Goal: Learn about a topic: Learn about a topic

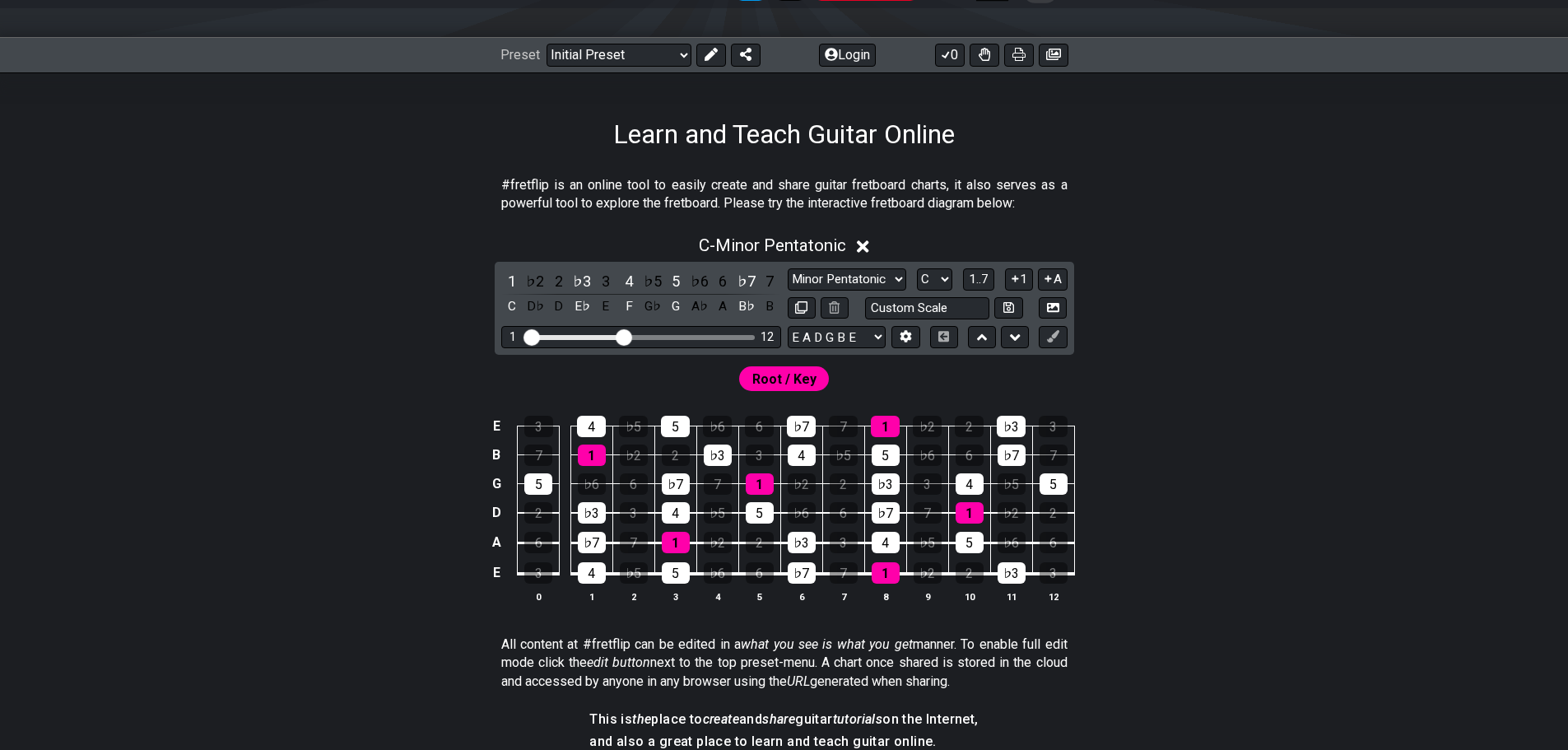
scroll to position [246, 0]
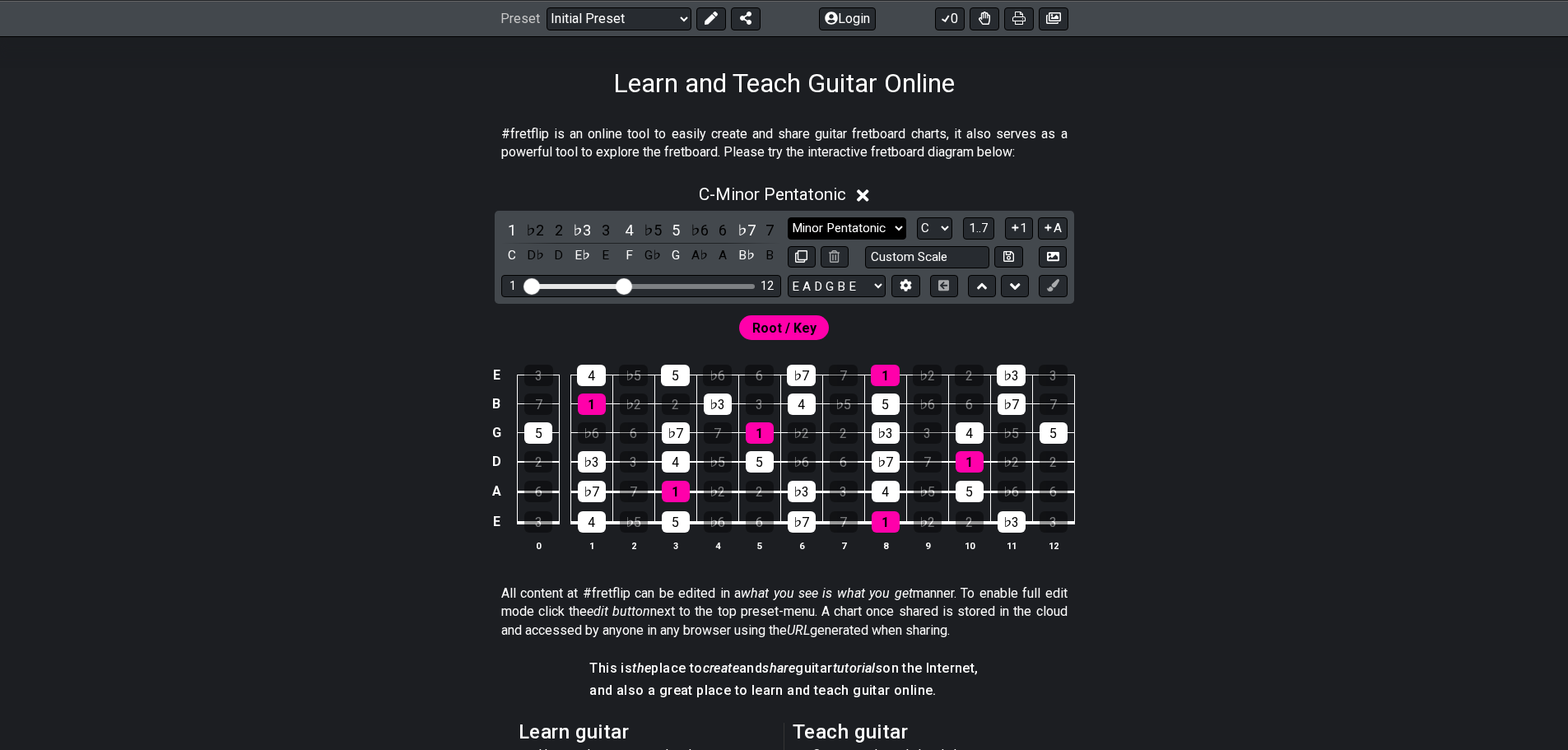
click at [867, 223] on select "Minor Pentatonic Click to edit Minor Pentatonic Major Pentatonic Minor Blues Ma…" at bounding box center [846, 228] width 118 height 22
select select "Major / [PERSON_NAME]"
click at [787, 218] on select "Minor Pentatonic Click to edit Minor Pentatonic Major Pentatonic Minor Blues Ma…" at bounding box center [846, 228] width 118 height 22
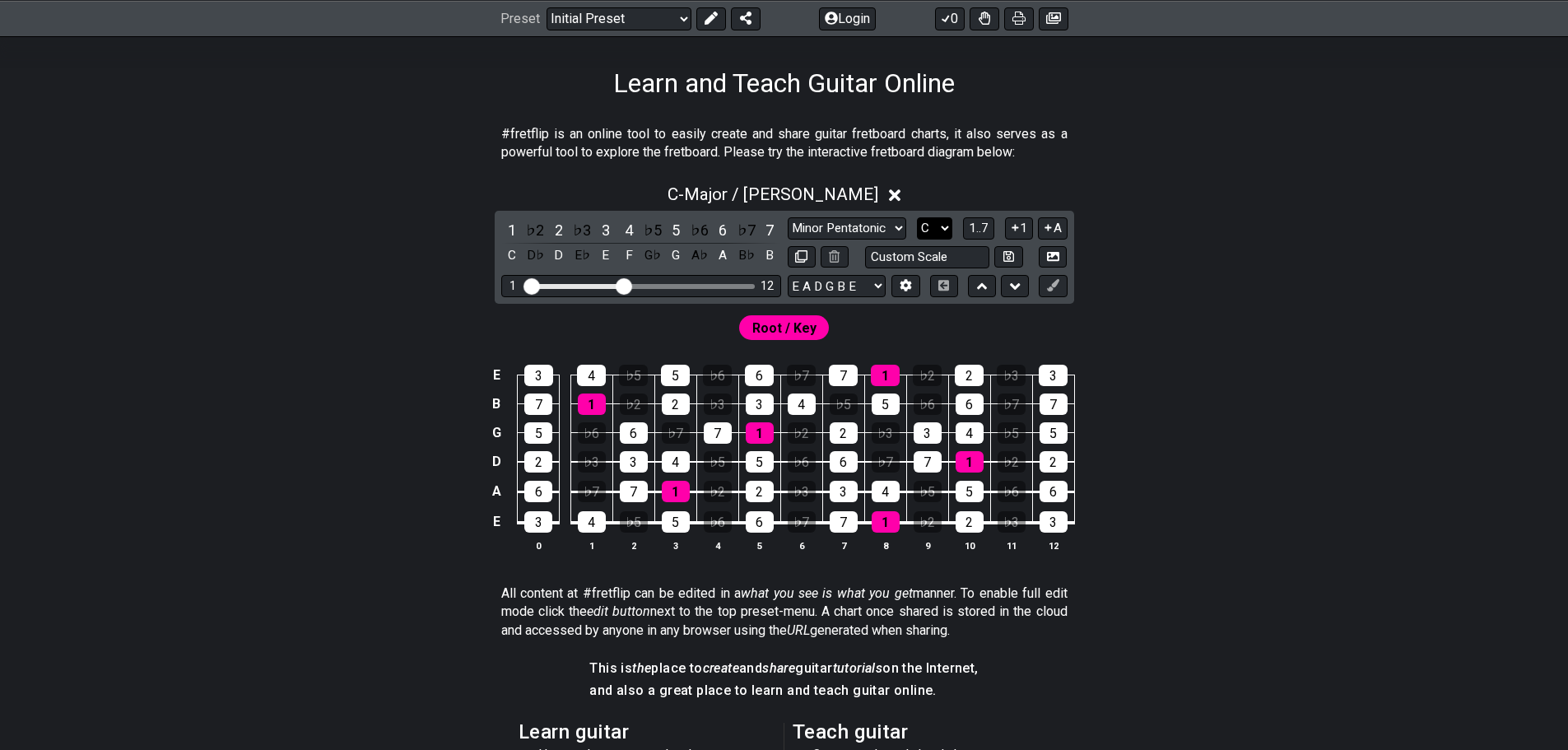
click at [934, 220] on select "A♭ A A♯ B♭ B C C♯ D♭ D D♯ E♭ E F F♯ G♭ G G♯" at bounding box center [934, 228] width 36 height 22
select select "G"
click at [916, 218] on select "A♭ A A♯ B♭ B C C♯ D♭ D D♯ E♭ E F F♯ G♭ G G♯" at bounding box center [934, 228] width 36 height 22
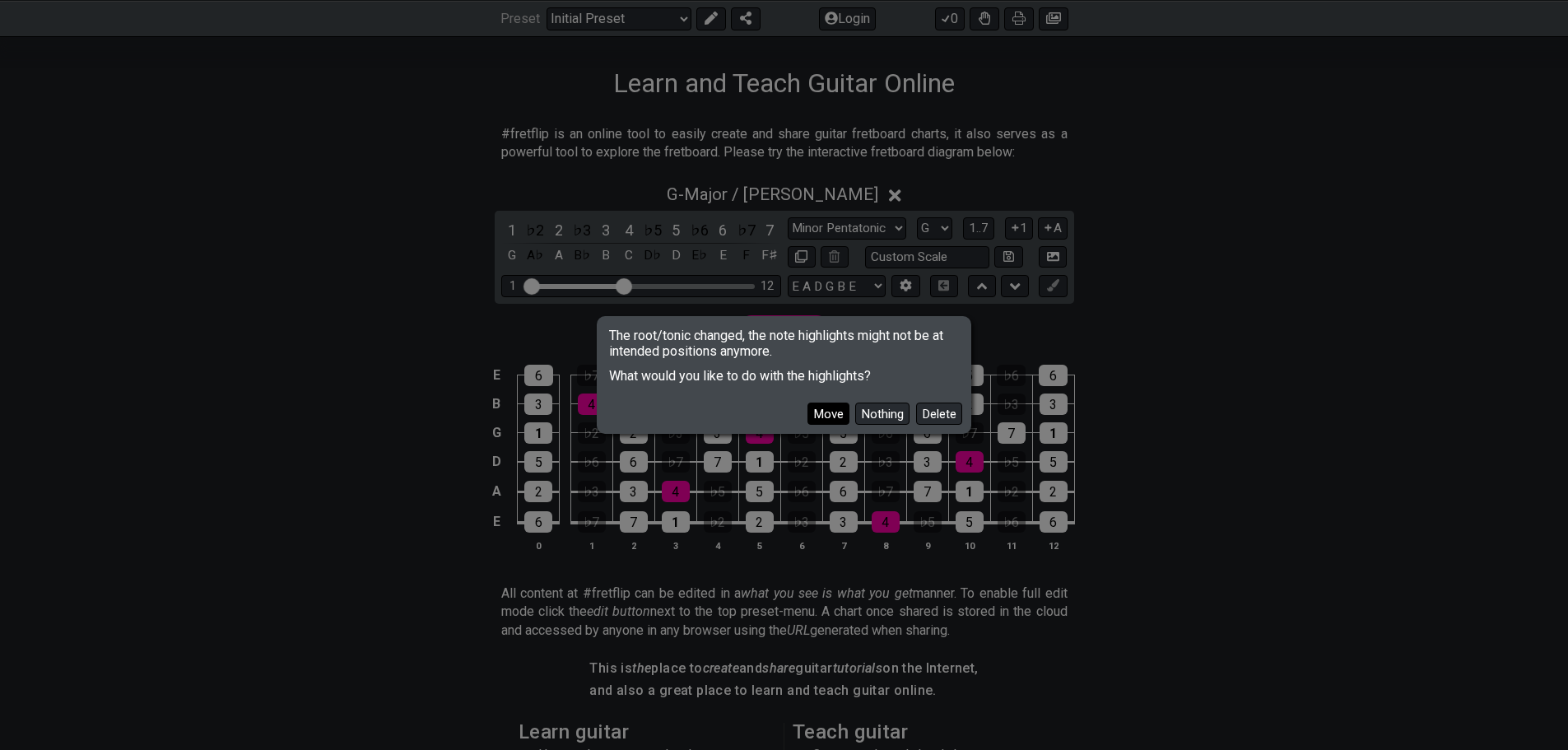
click at [834, 408] on button "Move" at bounding box center [829, 413] width 42 height 22
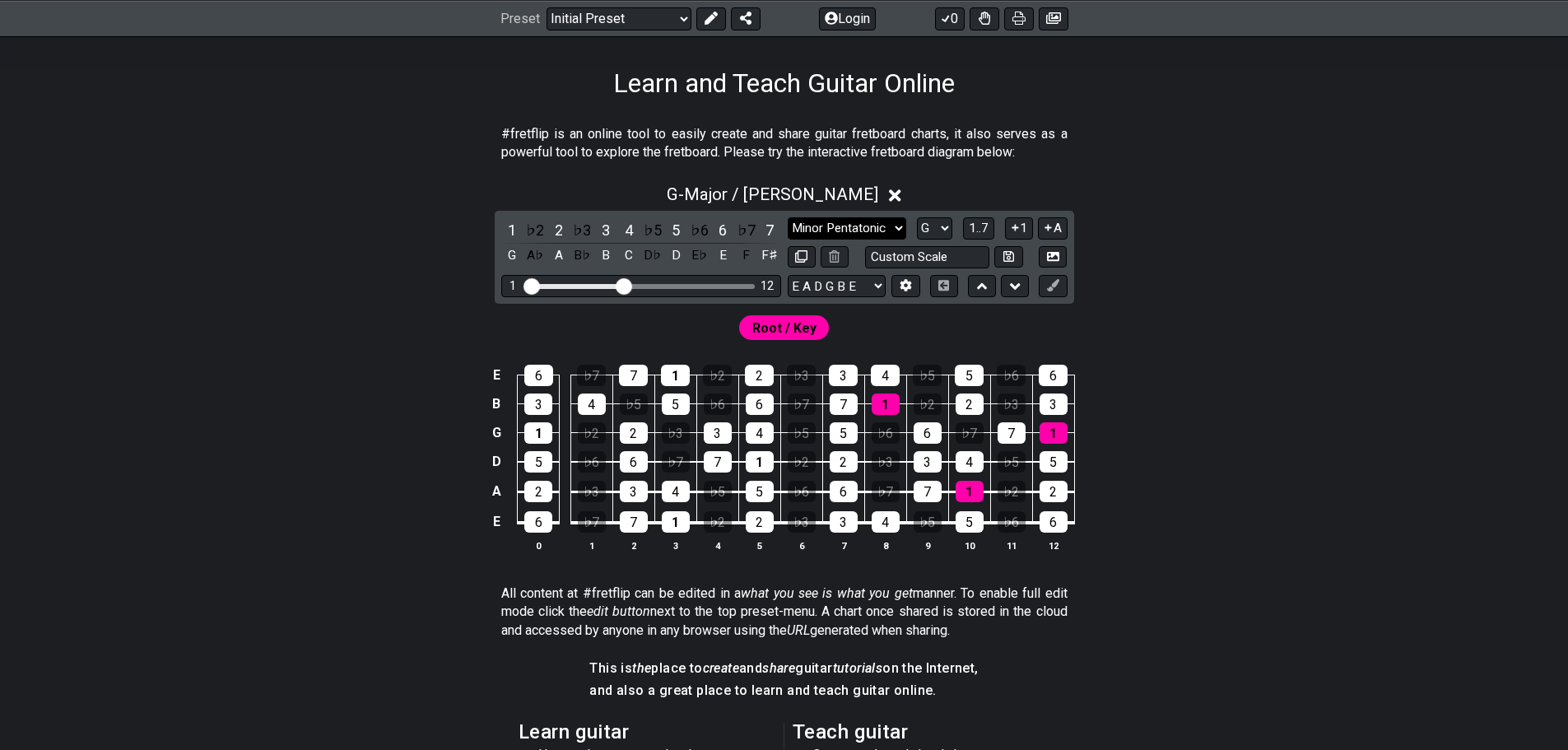
click at [880, 219] on select "Minor Pentatonic Click to edit Minor Pentatonic Major Pentatonic Minor Blues Ma…" at bounding box center [846, 228] width 118 height 22
click at [787, 218] on select "Minor Pentatonic Click to edit Minor Pentatonic Major Pentatonic Minor Blues Ma…" at bounding box center [846, 228] width 118 height 22
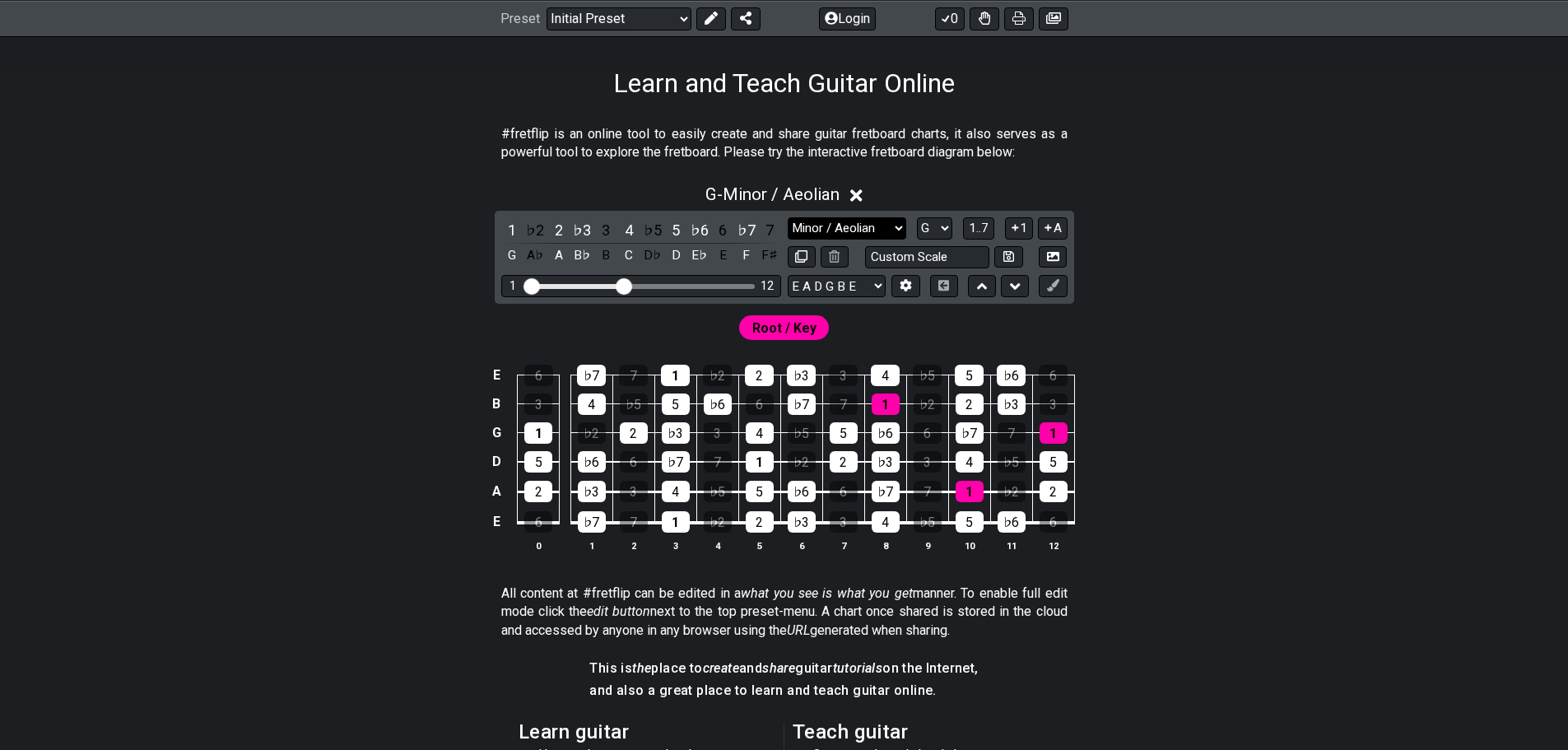
click at [883, 230] on select "Minor Pentatonic Click to edit Minor Pentatonic Major Pentatonic Minor Blues Ma…" at bounding box center [846, 228] width 118 height 22
click at [787, 218] on select "Minor Pentatonic Click to edit Minor Pentatonic Major Pentatonic Minor Blues Ma…" at bounding box center [846, 228] width 118 height 22
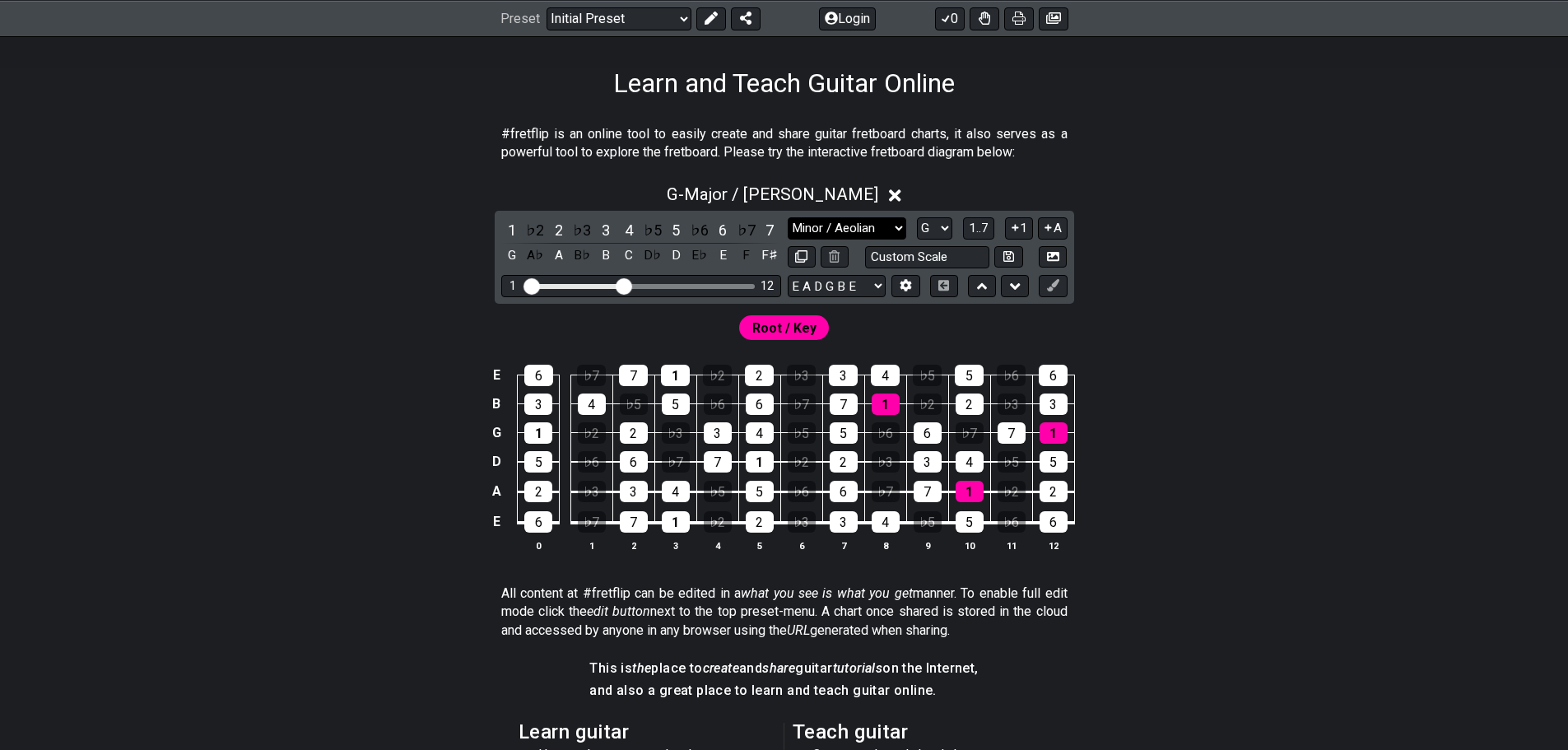
click at [835, 231] on select "Minor Pentatonic Click to edit Minor Pentatonic Major Pentatonic Minor Blues Ma…" at bounding box center [846, 228] width 118 height 22
click at [1142, 604] on section "All content at #fretflip can be edited in a what you see is what you get manner…" at bounding box center [784, 615] width 1284 height 75
click at [879, 232] on select "Minor Pentatonic Click to edit Minor Pentatonic Major Pentatonic Minor Blues Ma…" at bounding box center [846, 228] width 118 height 22
click at [787, 218] on select "Minor Pentatonic Click to edit Minor Pentatonic Major Pentatonic Minor Blues Ma…" at bounding box center [846, 228] width 118 height 22
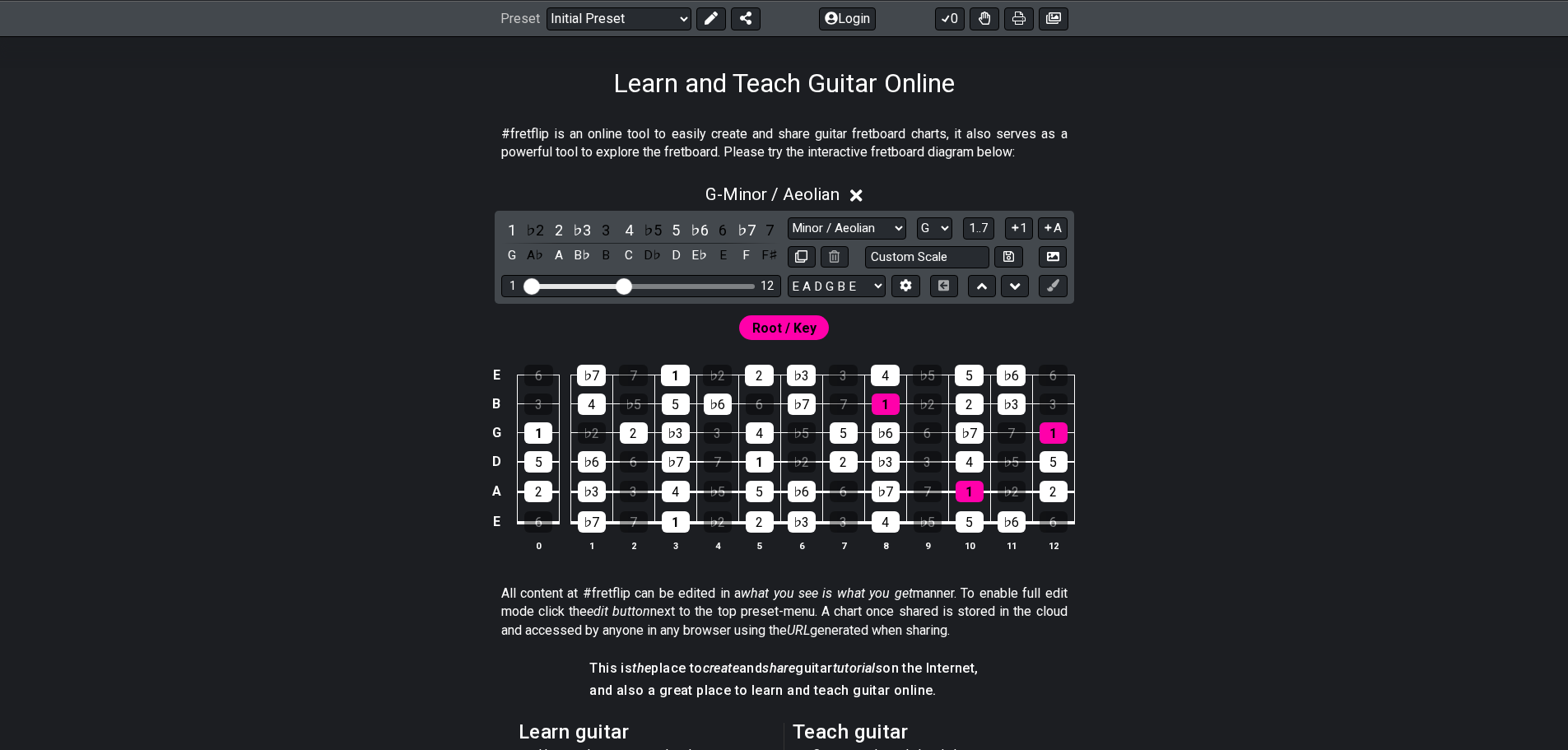
click at [1494, 405] on div "#fretflip is an online tool to easily create and share guitar fretboard charts,…" at bounding box center [784, 591] width 1568 height 984
click at [848, 231] on select "Minor Pentatonic Click to edit Minor Pentatonic Major Pentatonic Minor Blues Ma…" at bounding box center [846, 228] width 118 height 22
click at [787, 218] on select "Minor Pentatonic Click to edit Minor Pentatonic Major Pentatonic Minor Blues Ma…" at bounding box center [846, 228] width 118 height 22
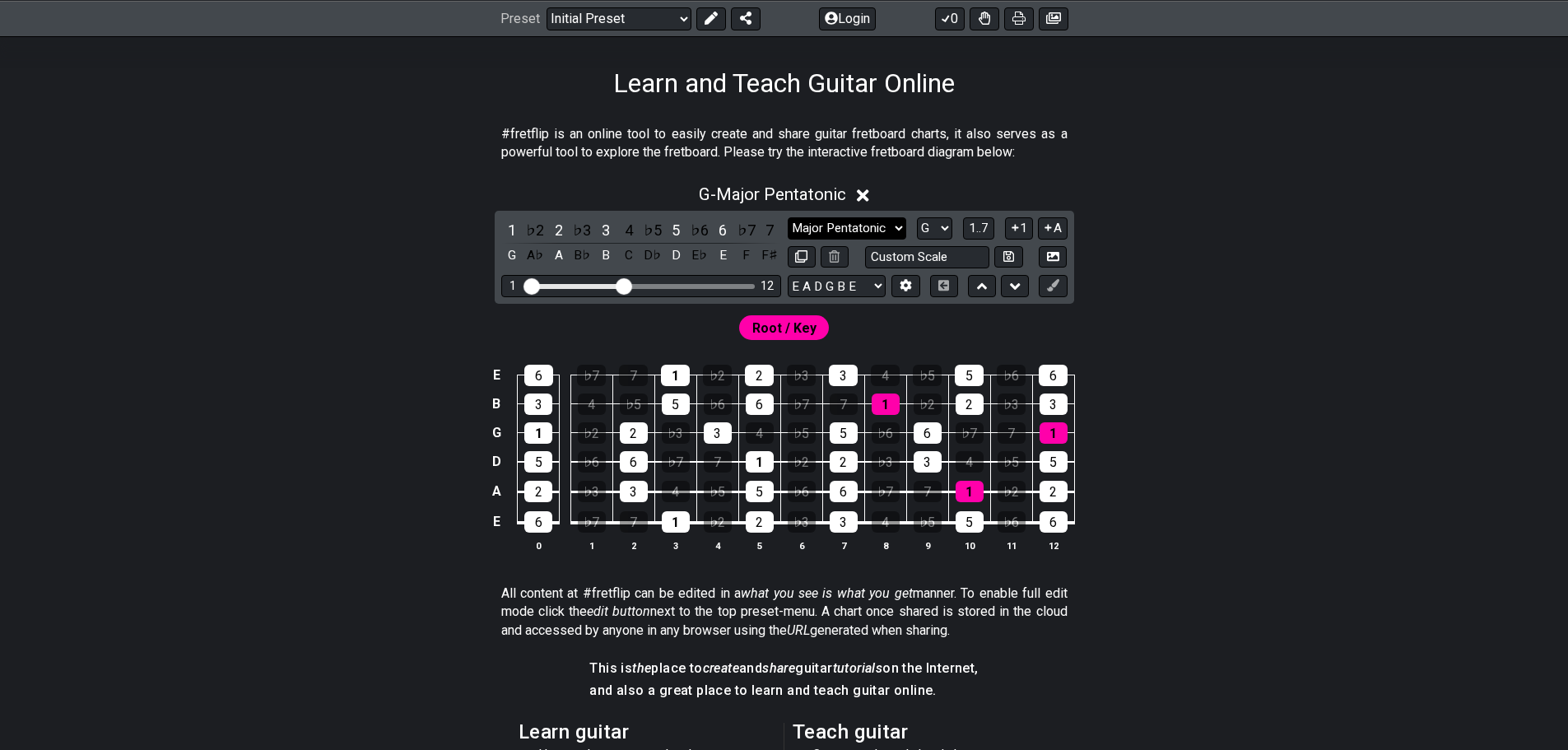
click at [821, 226] on select "Minor Pentatonic Click to edit Minor Pentatonic Major Pentatonic Minor Blues Ma…" at bounding box center [846, 228] width 118 height 22
click at [787, 218] on select "Minor Pentatonic Click to edit Minor Pentatonic Major Pentatonic Minor Blues Ma…" at bounding box center [846, 228] width 118 height 22
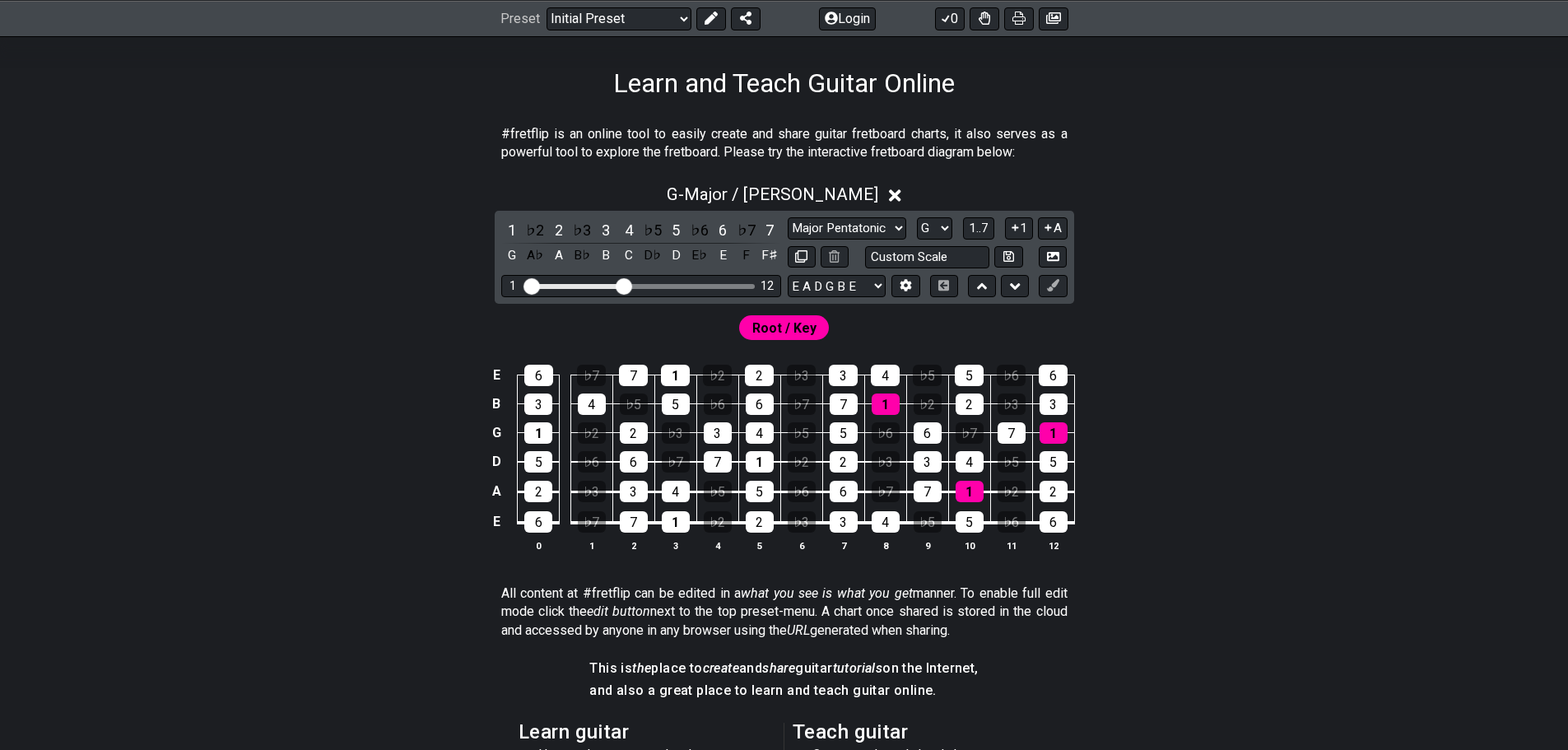
click at [1443, 469] on div "#fretflip is an online tool to easily create and share guitar fretboard charts,…" at bounding box center [784, 591] width 1568 height 984
click at [854, 230] on select "Minor Pentatonic Click to edit Minor Pentatonic Major Pentatonic Minor Blues Ma…" at bounding box center [846, 228] width 118 height 22
select select "Minor / Aeolian"
click at [787, 218] on select "Minor Pentatonic Click to edit Minor Pentatonic Major Pentatonic Minor Blues Ma…" at bounding box center [846, 228] width 118 height 22
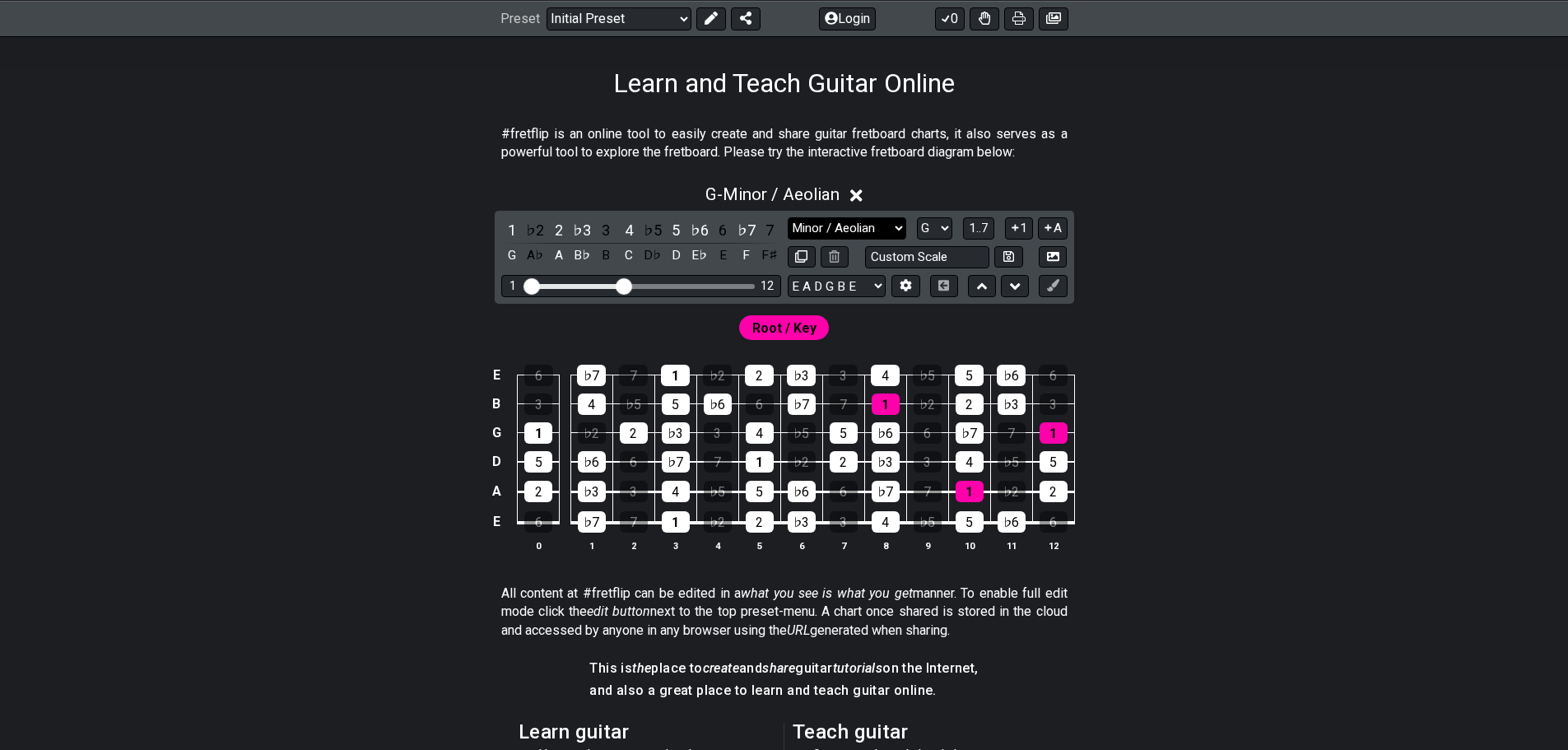
click at [878, 219] on select "Minor Pentatonic Click to edit Minor Pentatonic Major Pentatonic Minor Blues Ma…" at bounding box center [846, 228] width 118 height 22
click at [938, 219] on select "A♭ A A♯ B♭ B C C♯ D♭ D D♯ E♭ E F F♯ G♭ G G♯" at bounding box center [934, 228] width 36 height 22
select select "F#"
click at [916, 218] on select "A♭ A A♯ B♭ B C C♯ D♭ D D♯ E♭ E F F♯ G♭ G G♯" at bounding box center [934, 228] width 36 height 22
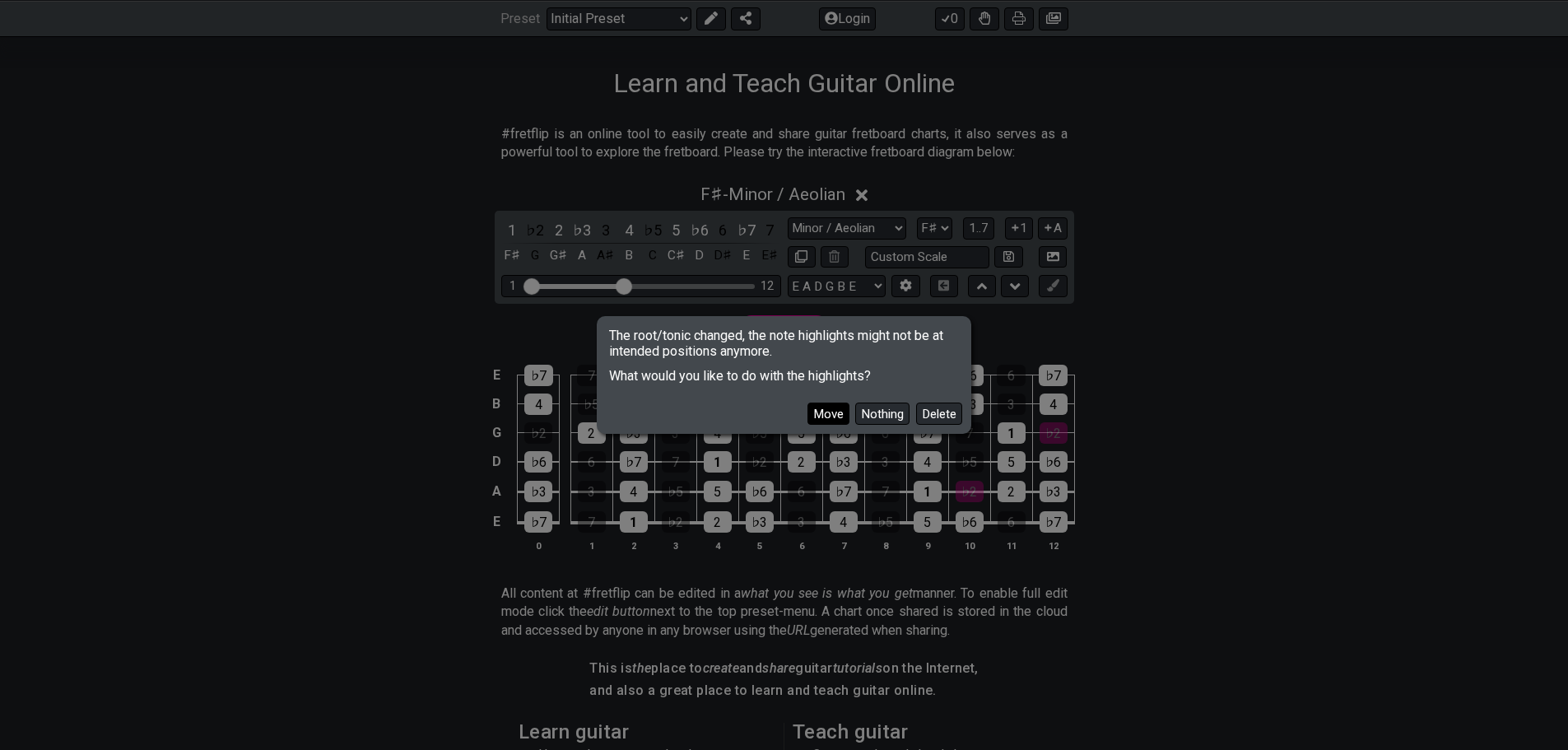
click at [844, 406] on button "Move" at bounding box center [829, 413] width 42 height 22
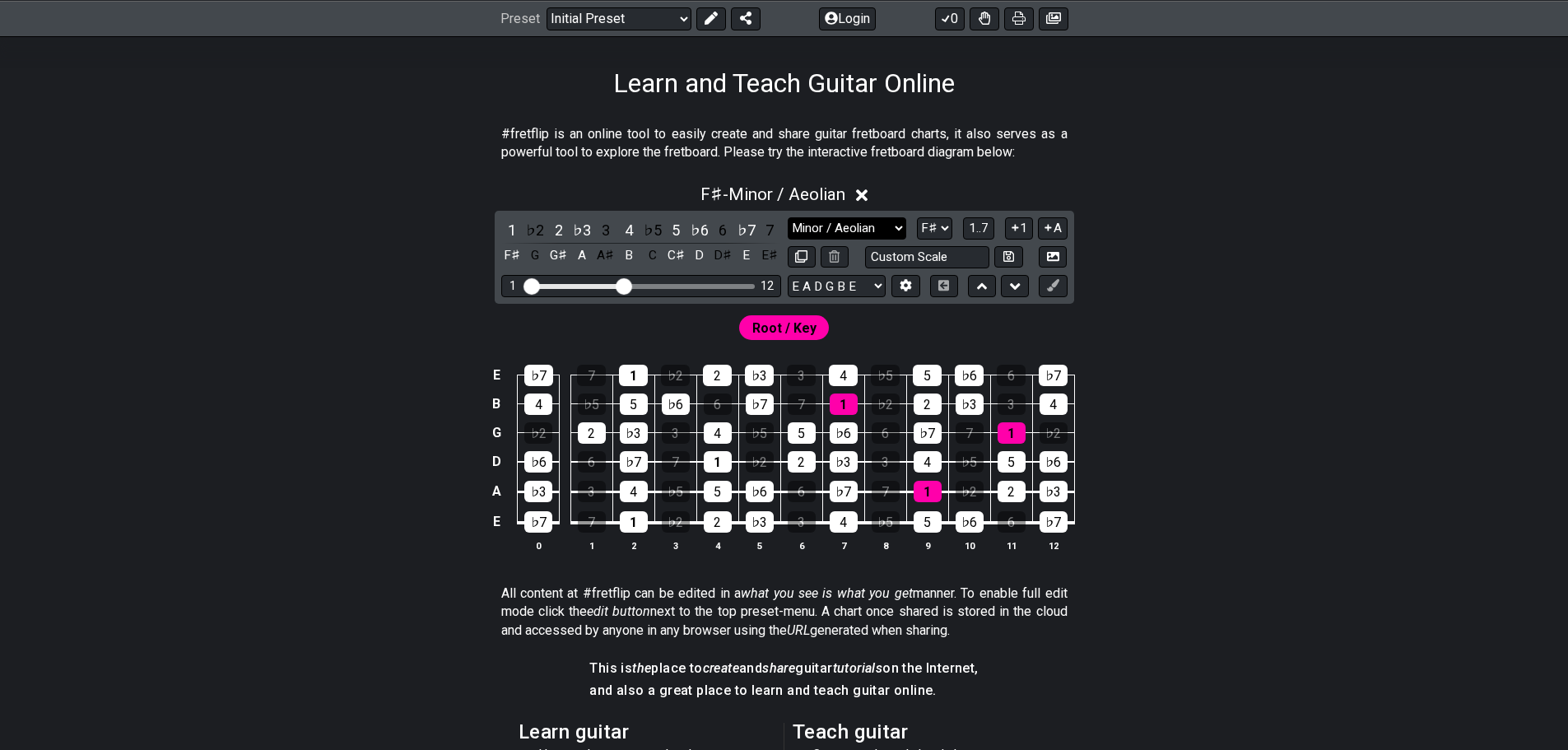
click at [835, 224] on select "Minor Pentatonic Click to edit Minor Pentatonic Major Pentatonic Minor Blues Ma…" at bounding box center [846, 228] width 118 height 22
select select "Major / [PERSON_NAME]"
click at [787, 218] on select "Minor Pentatonic Click to edit Minor Pentatonic Major Pentatonic Minor Blues Ma…" at bounding box center [846, 228] width 118 height 22
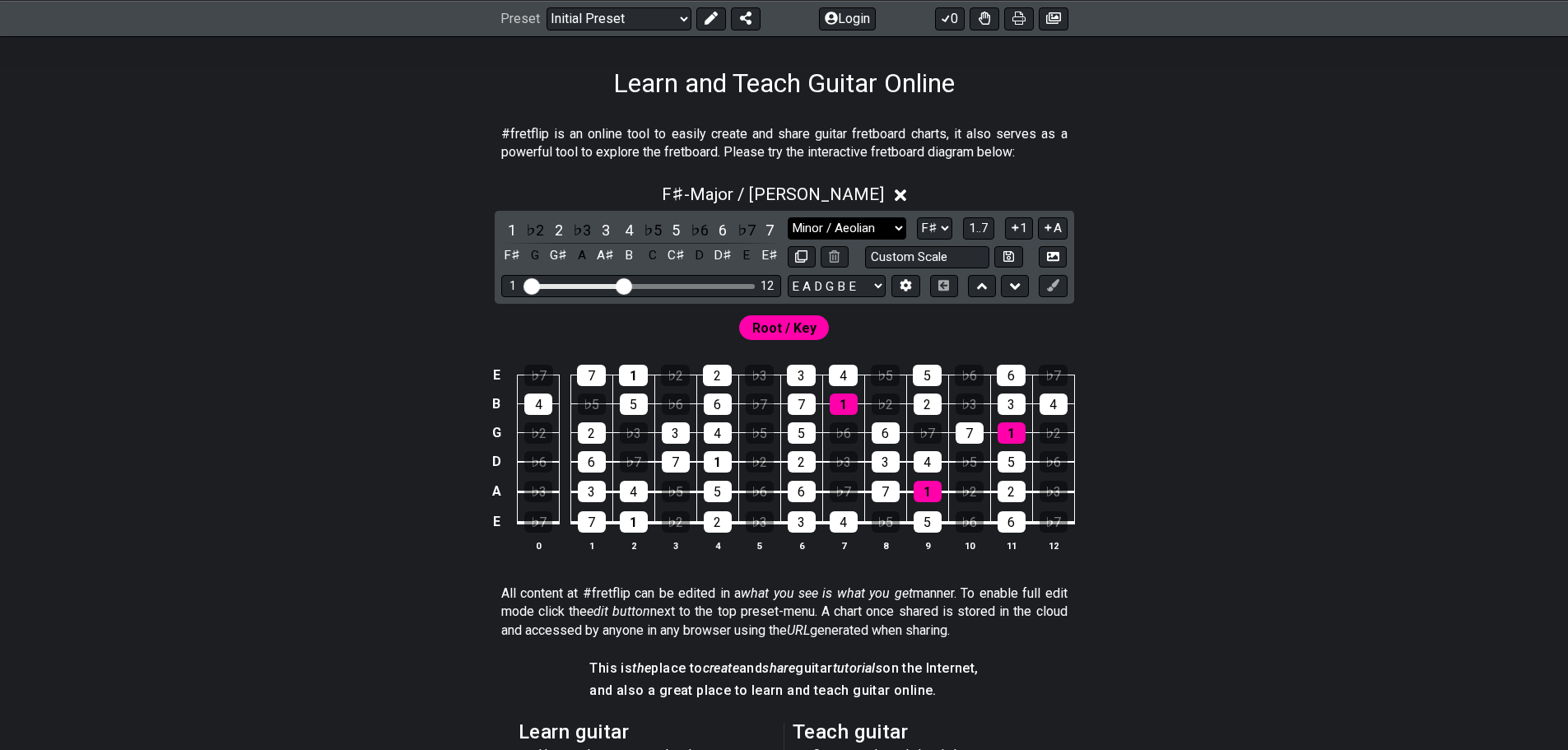
click at [832, 227] on select "Minor Pentatonic Click to edit Minor Pentatonic Major Pentatonic Minor Blues Ma…" at bounding box center [846, 228] width 118 height 22
click at [942, 230] on select "A♭ A A♯ B♭ B C C♯ D♭ D D♯ E♭ E F F♯ G♭ G G♯" at bounding box center [934, 228] width 36 height 22
select select "G"
click at [916, 218] on select "A♭ A A♯ B♭ B C C♯ D♭ D D♯ E♭ E F F♯ G♭ G G♯" at bounding box center [934, 228] width 36 height 22
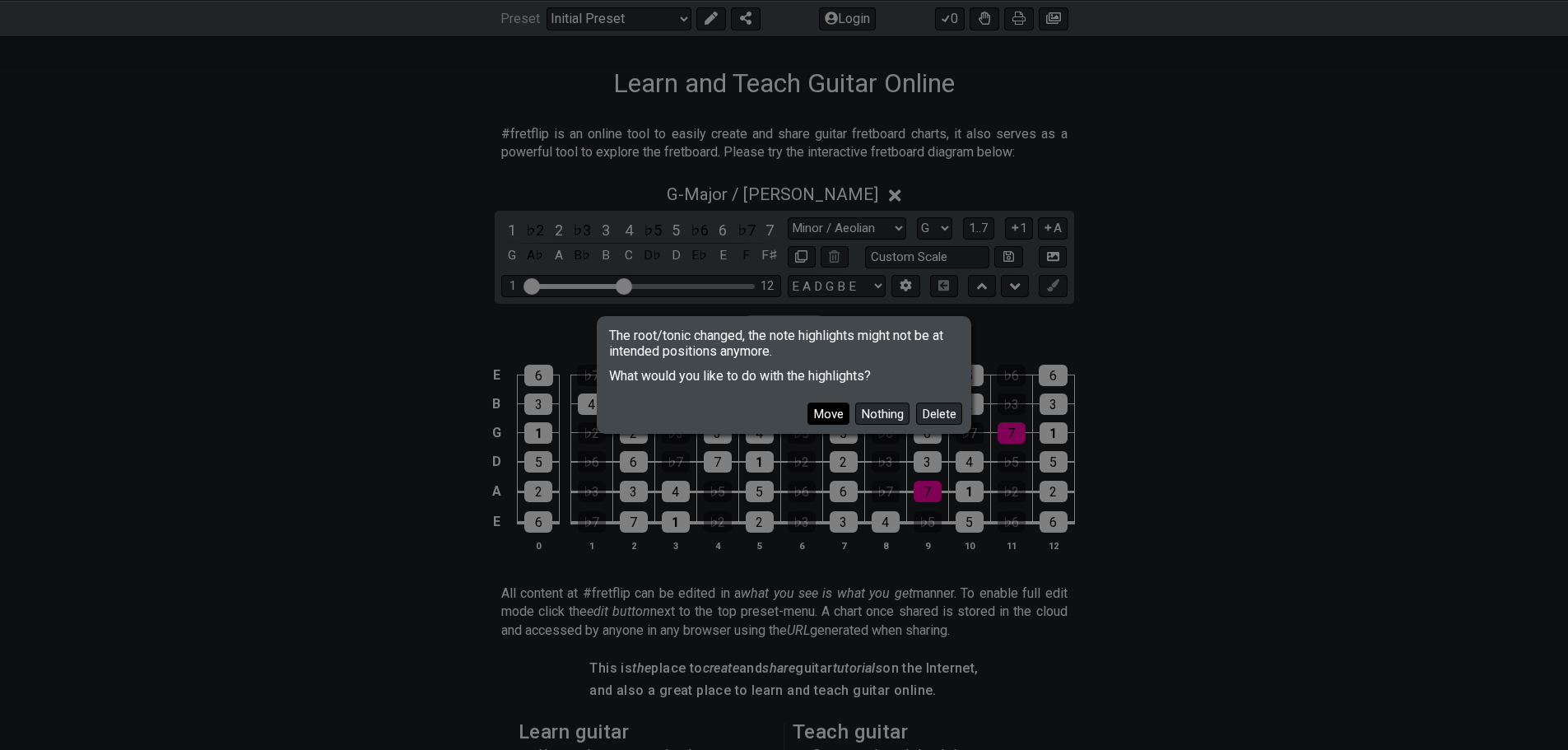
click at [836, 415] on button "Move" at bounding box center [829, 413] width 42 height 22
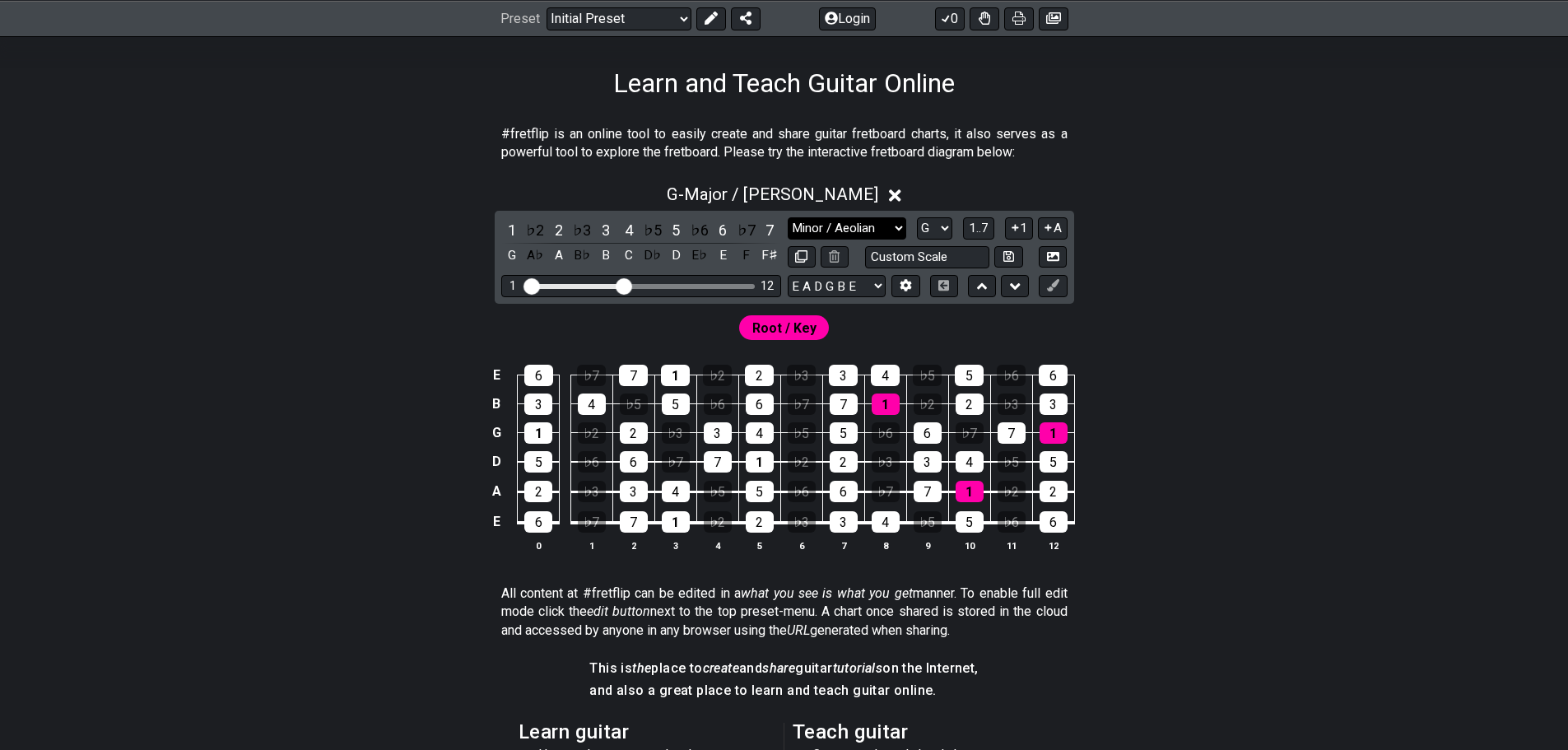
click at [876, 222] on select "Minor Pentatonic Click to edit Minor Pentatonic Major Pentatonic Minor Blues Ma…" at bounding box center [846, 228] width 118 height 22
click at [787, 218] on select "Minor Pentatonic Click to edit Minor Pentatonic Major Pentatonic Minor Blues Ma…" at bounding box center [846, 228] width 118 height 22
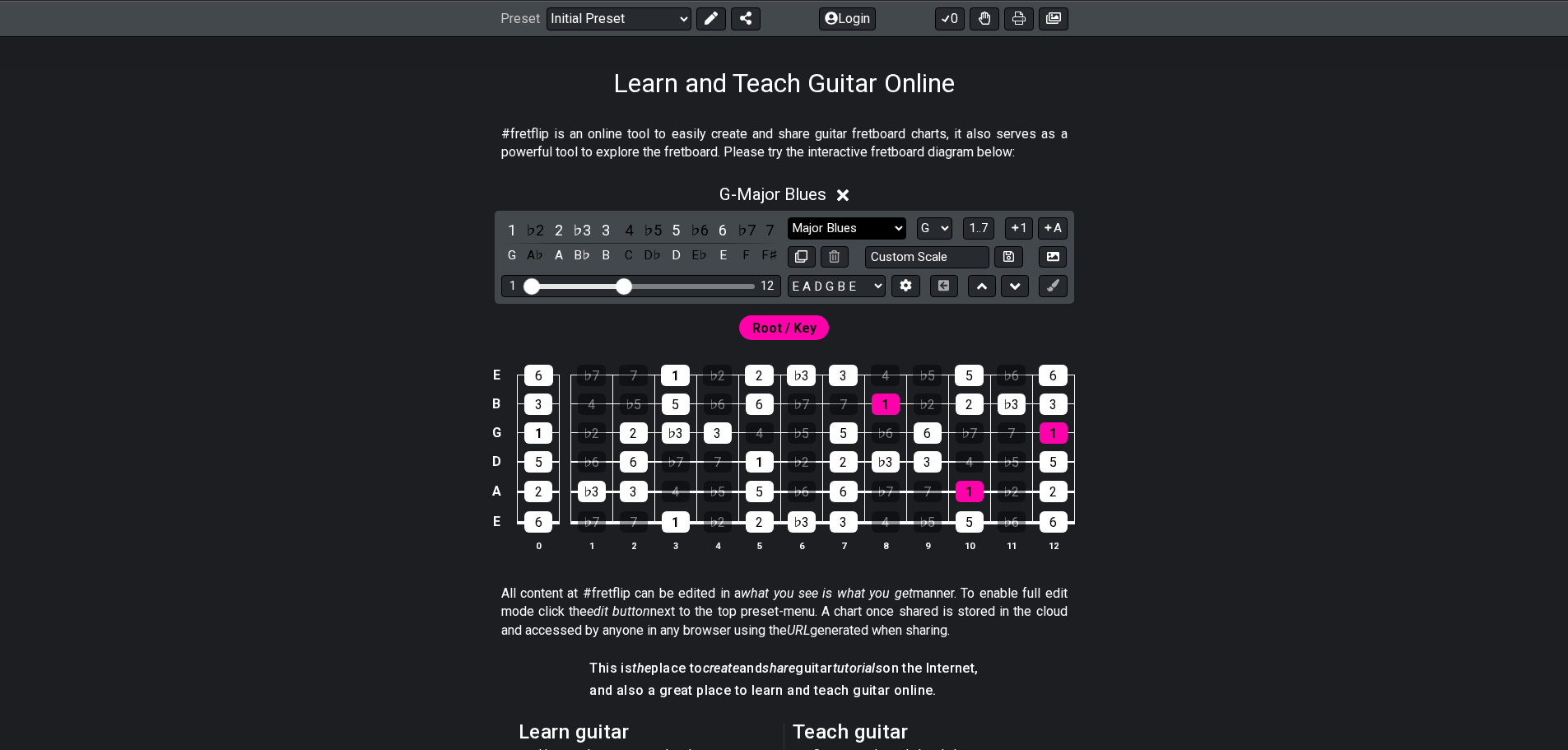
click at [822, 219] on select "Minor Pentatonic Click to edit Minor Pentatonic Major Pentatonic Minor Blues Ma…" at bounding box center [846, 228] width 118 height 22
select select "Minor Pentatonic"
click at [787, 218] on select "Minor Pentatonic Click to edit Minor Pentatonic Major Pentatonic Minor Blues Ma…" at bounding box center [846, 228] width 118 height 22
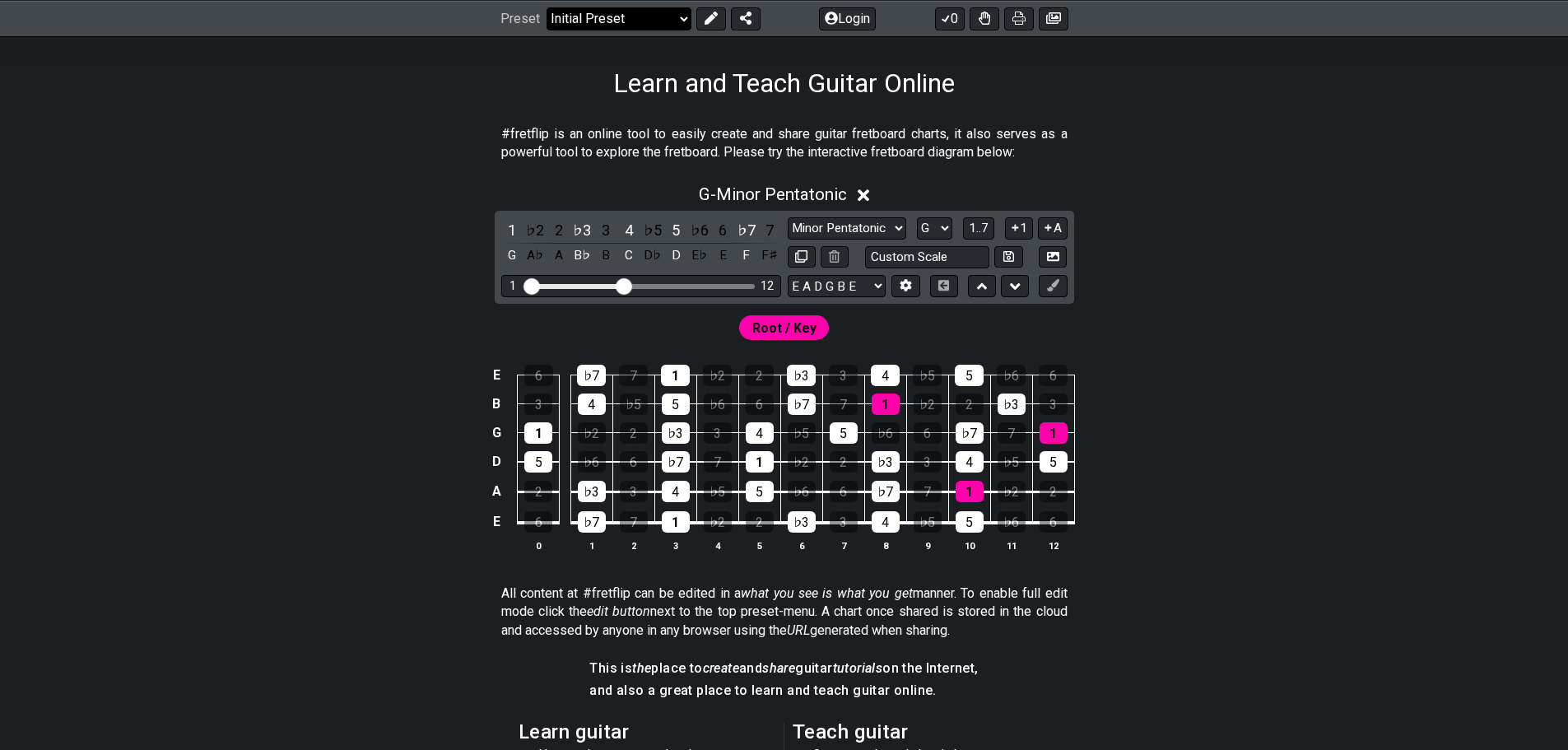
click at [599, 27] on select "Welcome to #fretflip! Initial Preset Custom Preset Minor Pentatonic Major Penta…" at bounding box center [619, 18] width 144 height 23
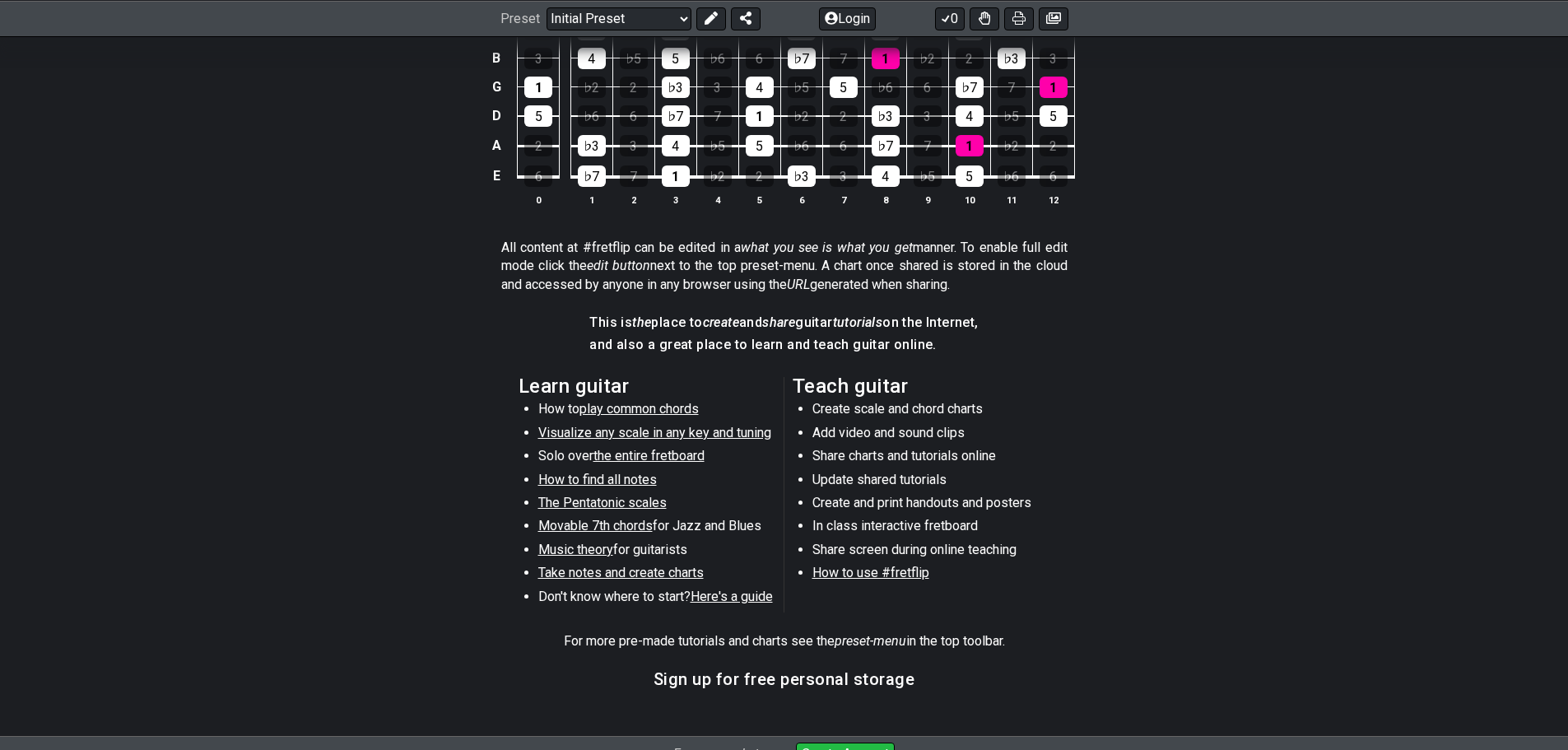
scroll to position [742, 0]
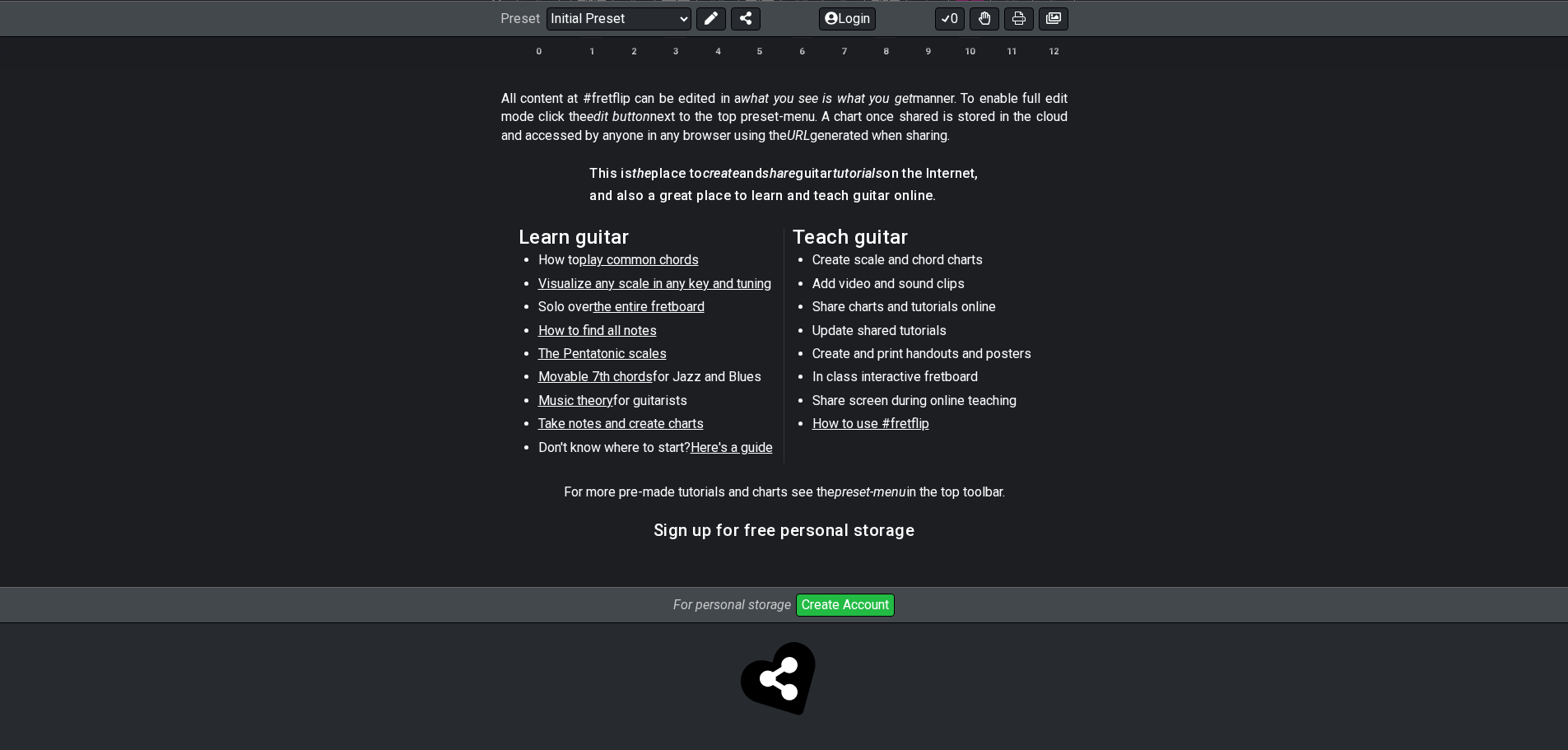
click at [660, 307] on span "the entire fretboard" at bounding box center [648, 306] width 111 height 15
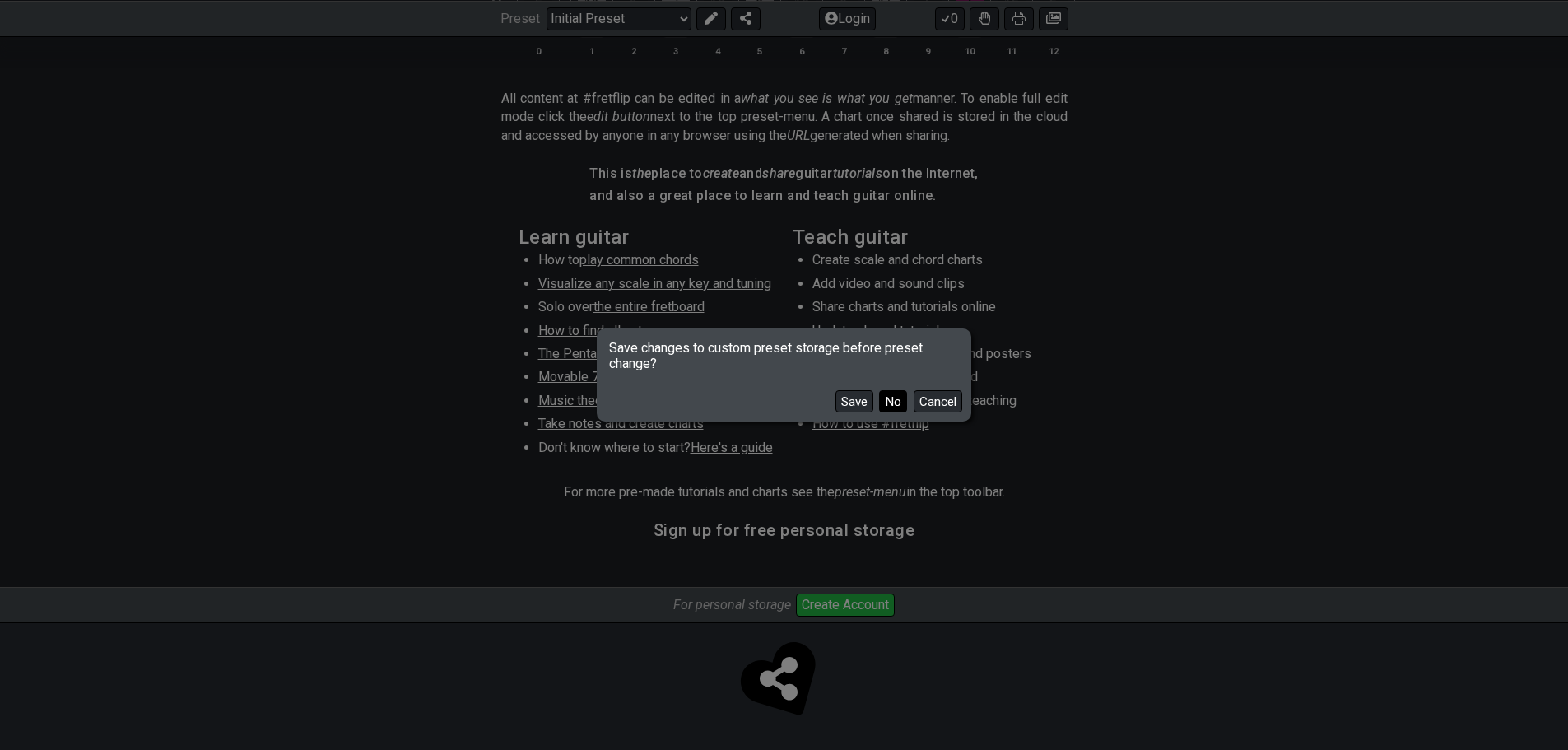
click at [884, 403] on button "No" at bounding box center [892, 401] width 28 height 22
select select "/how-to-solo"
select select "C"
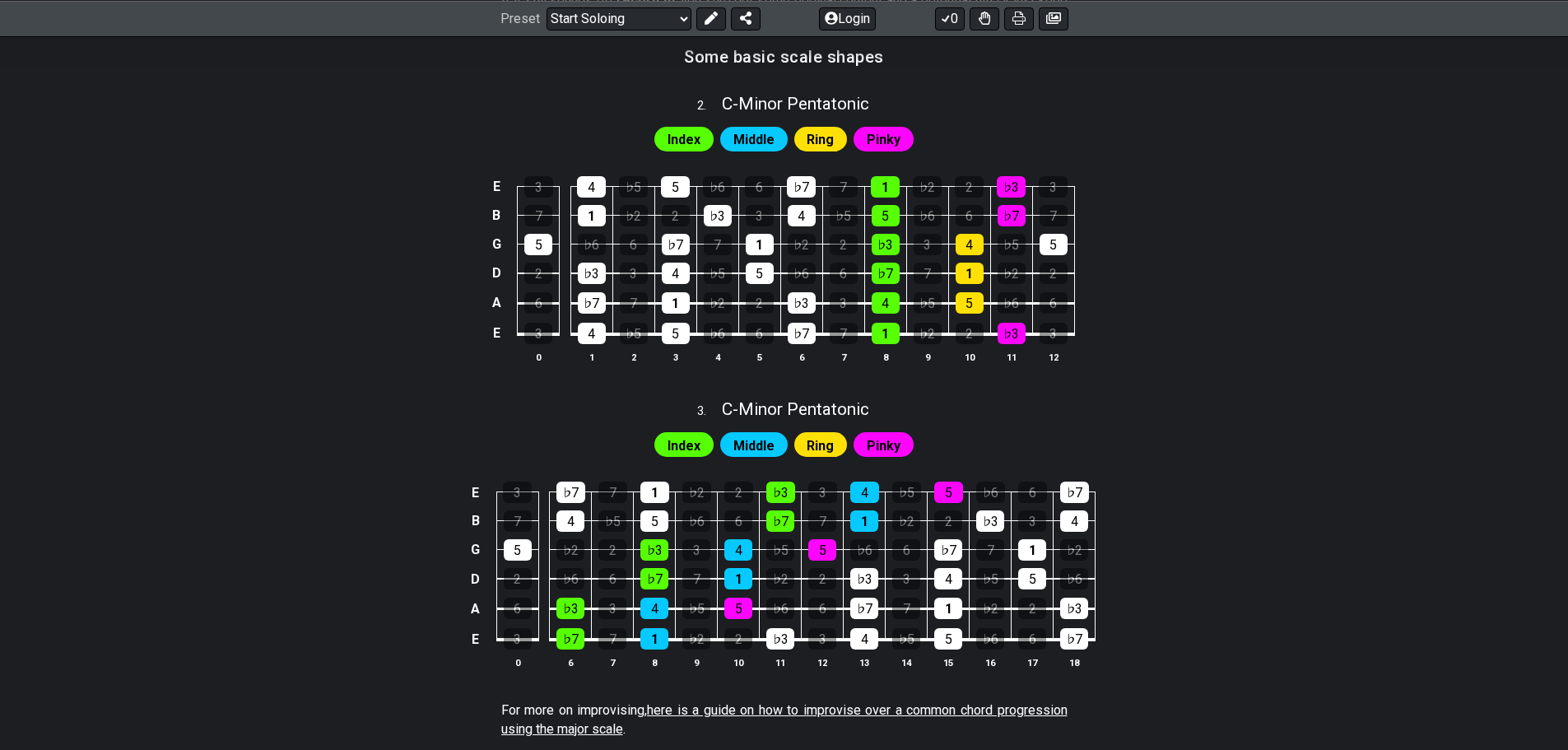
scroll to position [914, 0]
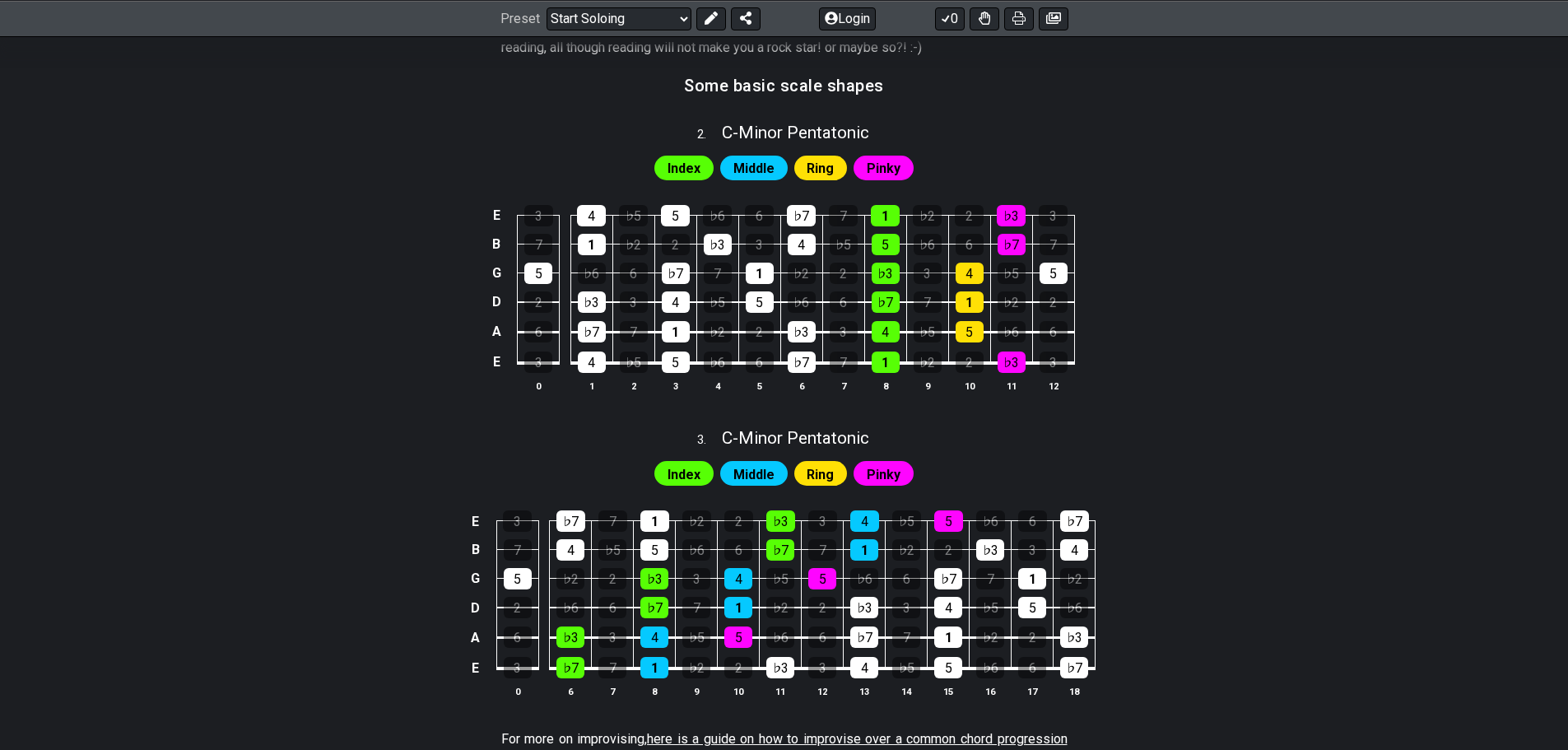
click at [1474, 573] on div "Get the guitar out of the closet, dust off and tune up (semi-optional). Play yo…" at bounding box center [784, 180] width 1568 height 1497
click at [1450, 513] on div "Get the guitar out of the closet, dust off and tune up (semi-optional). Play yo…" at bounding box center [784, 180] width 1568 height 1497
